Goal: Navigation & Orientation: Find specific page/section

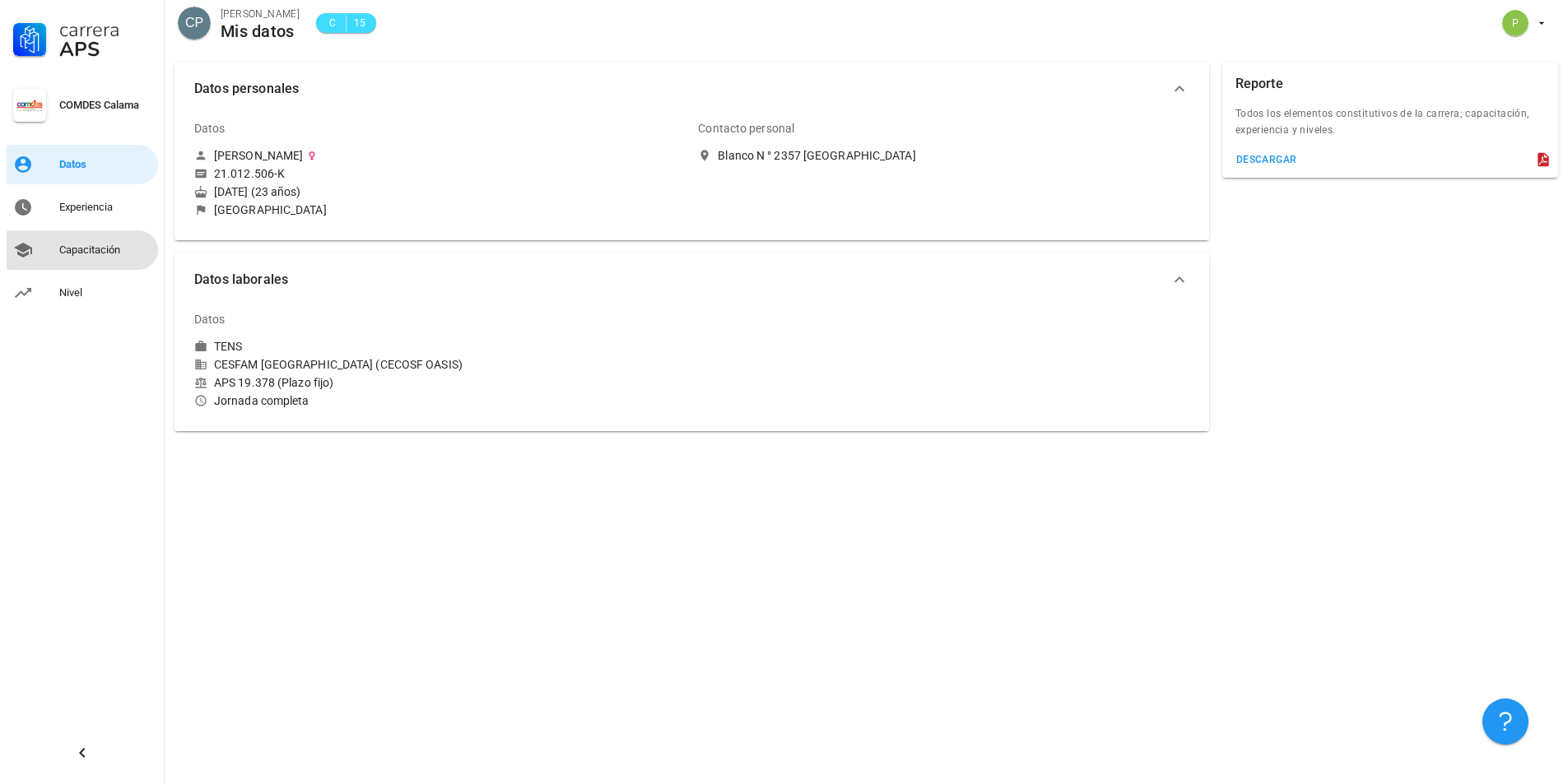
click at [104, 247] on div "Capacitación" at bounding box center [104, 250] width 92 height 13
